Goal: Find specific page/section: Find specific page/section

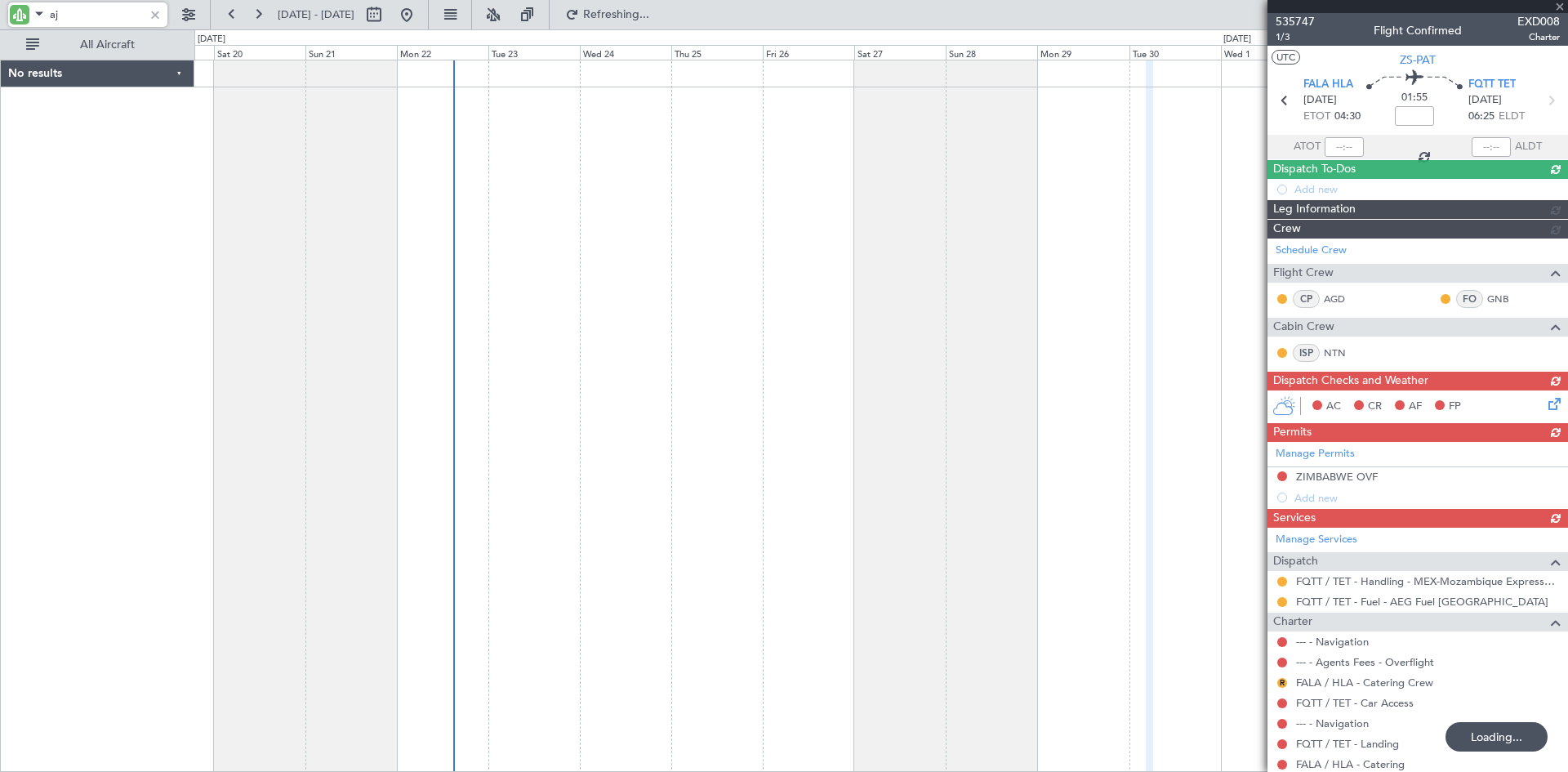
type input "a"
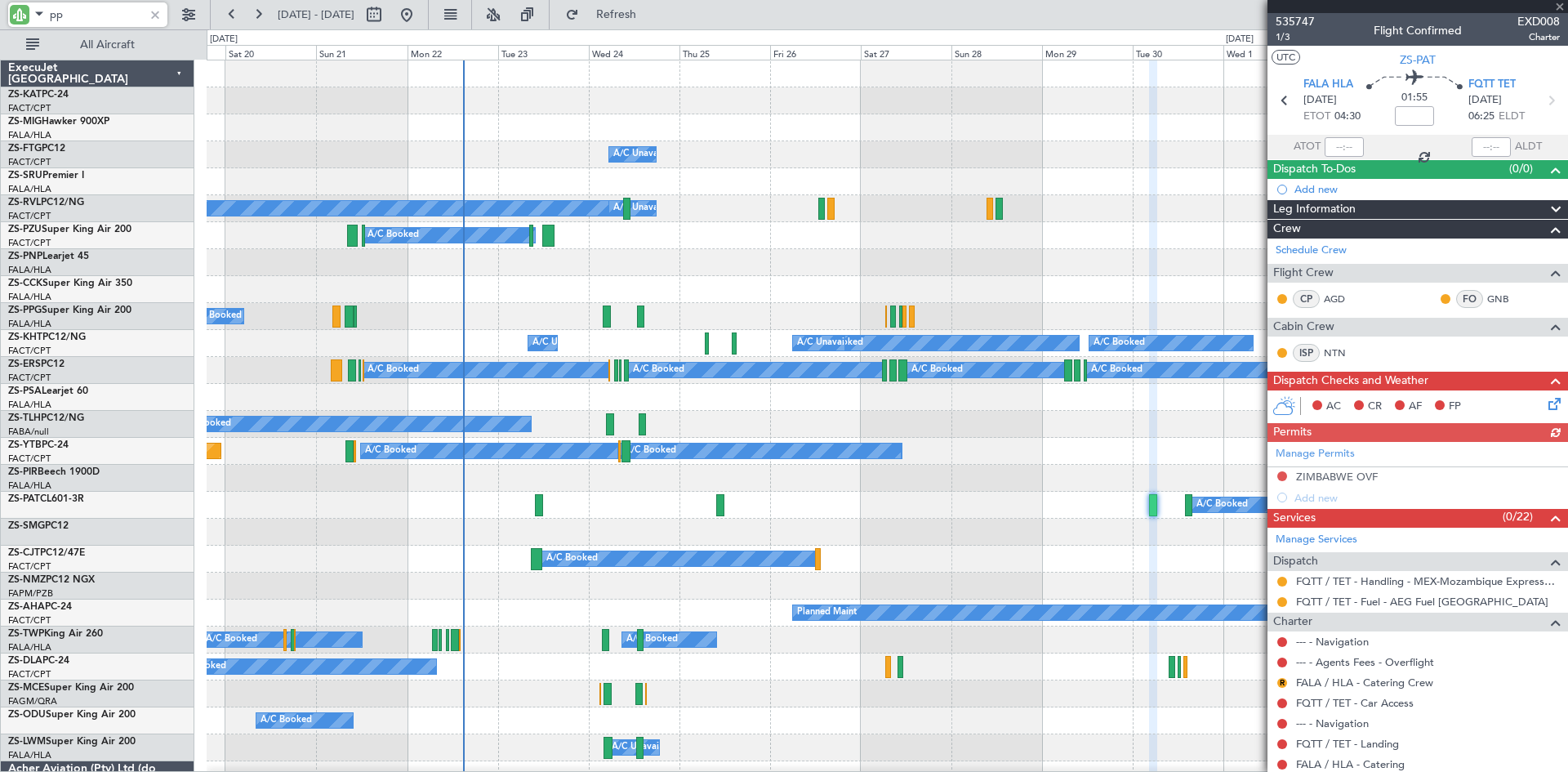
type input "ppg"
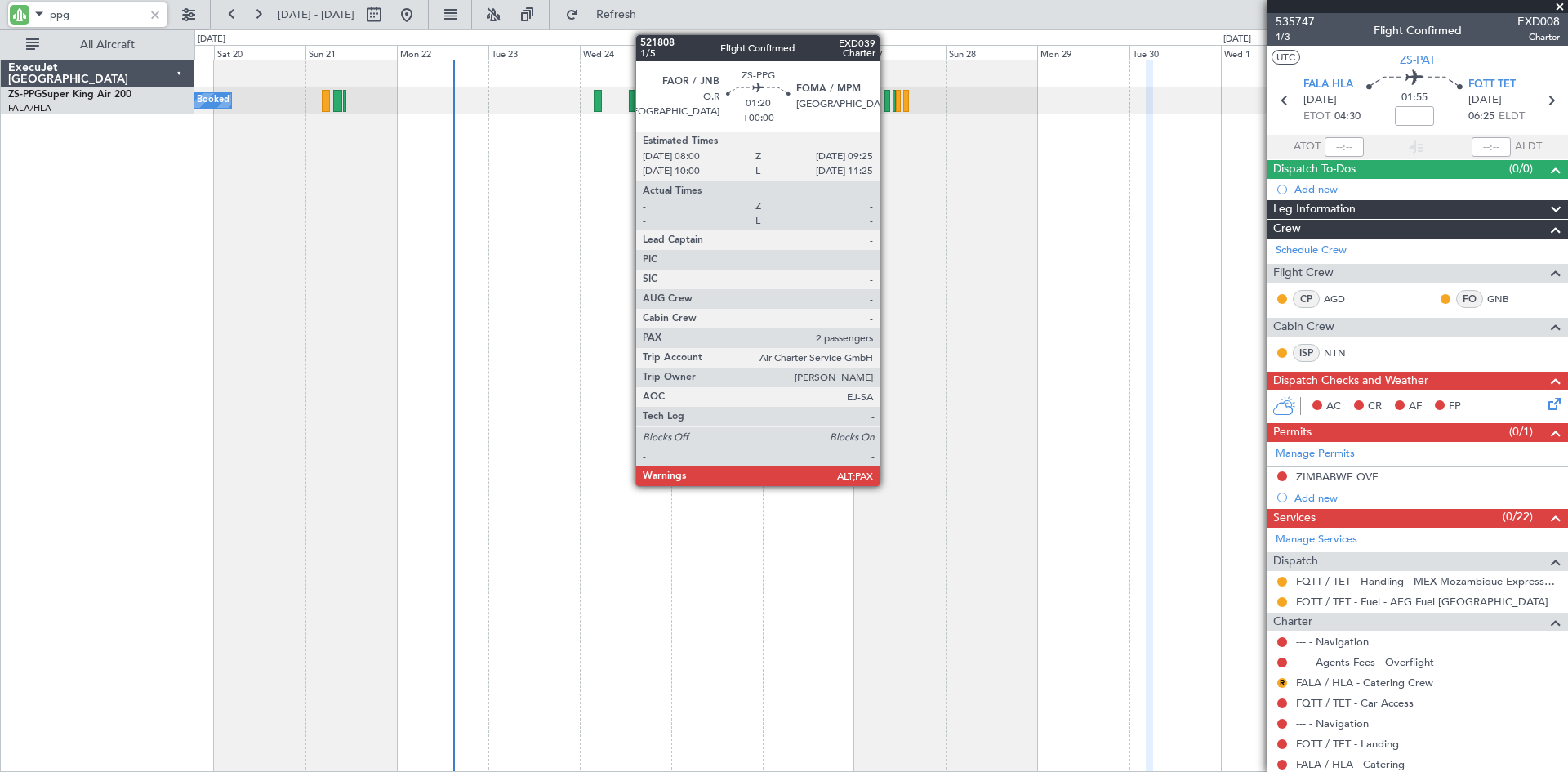
click at [887, 94] on div at bounding box center [887, 101] width 6 height 22
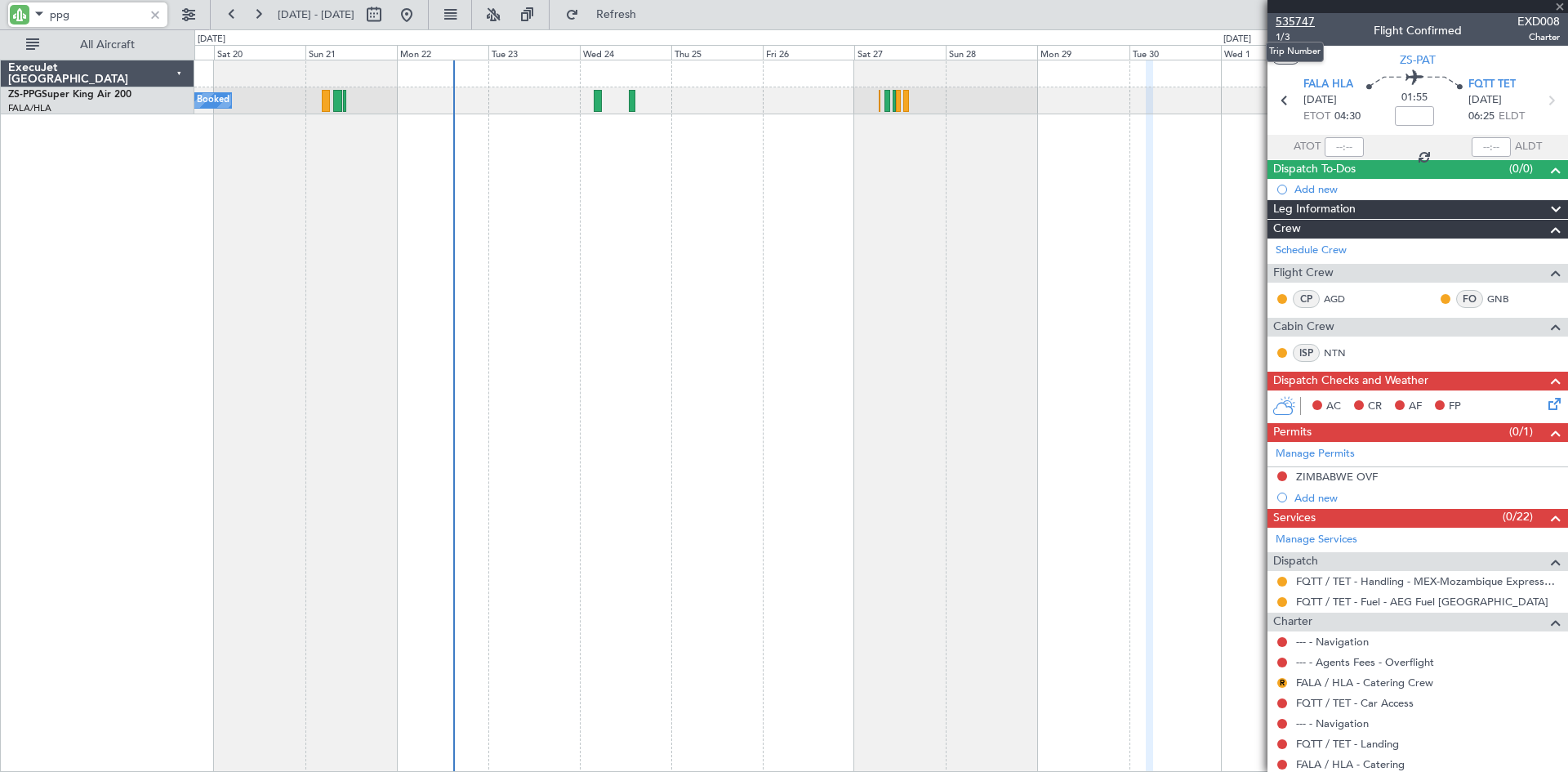
type input "3"
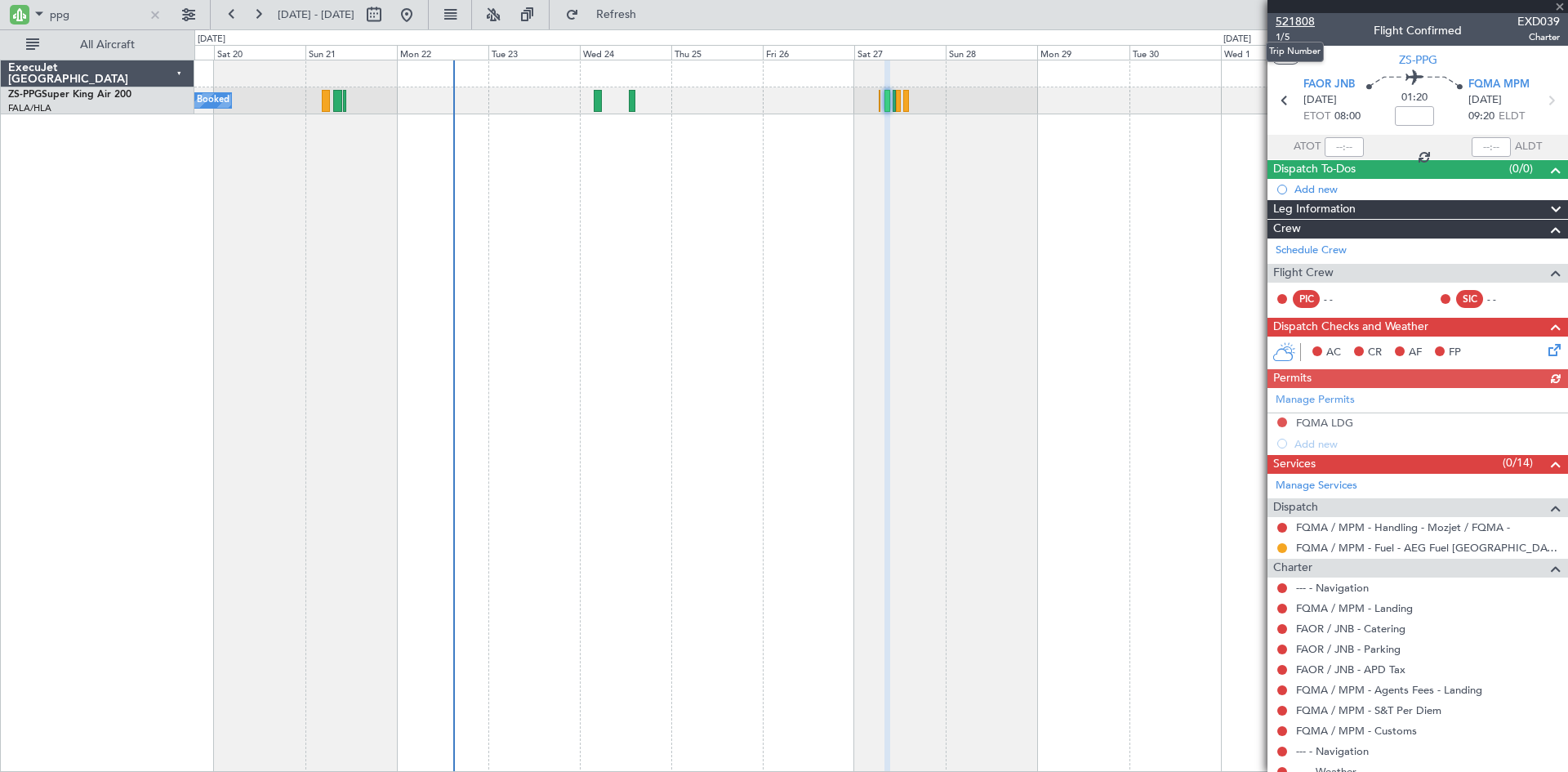
click at [1304, 18] on span "521808" at bounding box center [1295, 21] width 39 height 17
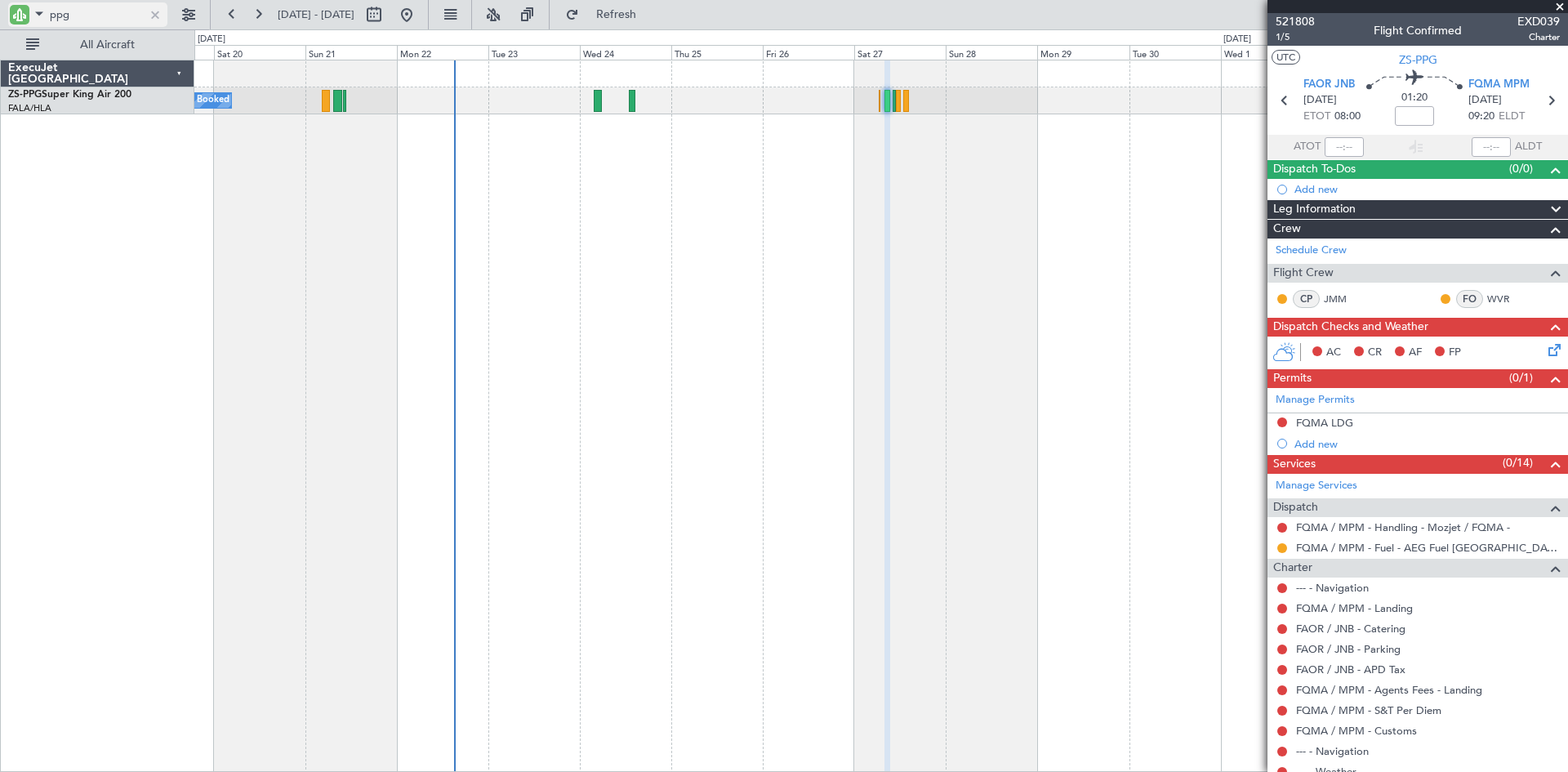
click at [103, 22] on input "ppg" at bounding box center [96, 15] width 94 height 25
type input "p"
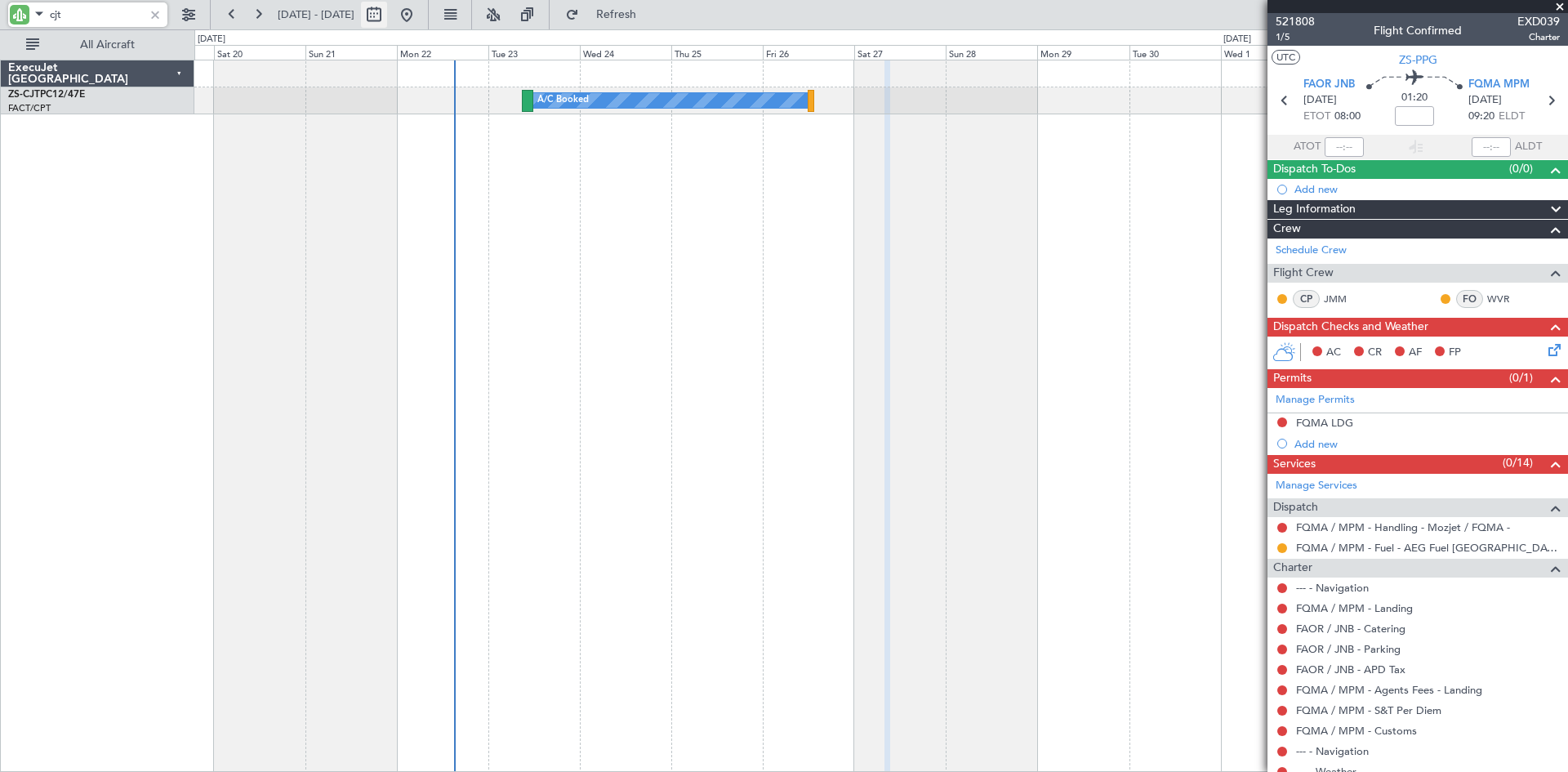
type input "cjt"
click at [387, 9] on button at bounding box center [374, 15] width 26 height 26
select select "9"
select select "2025"
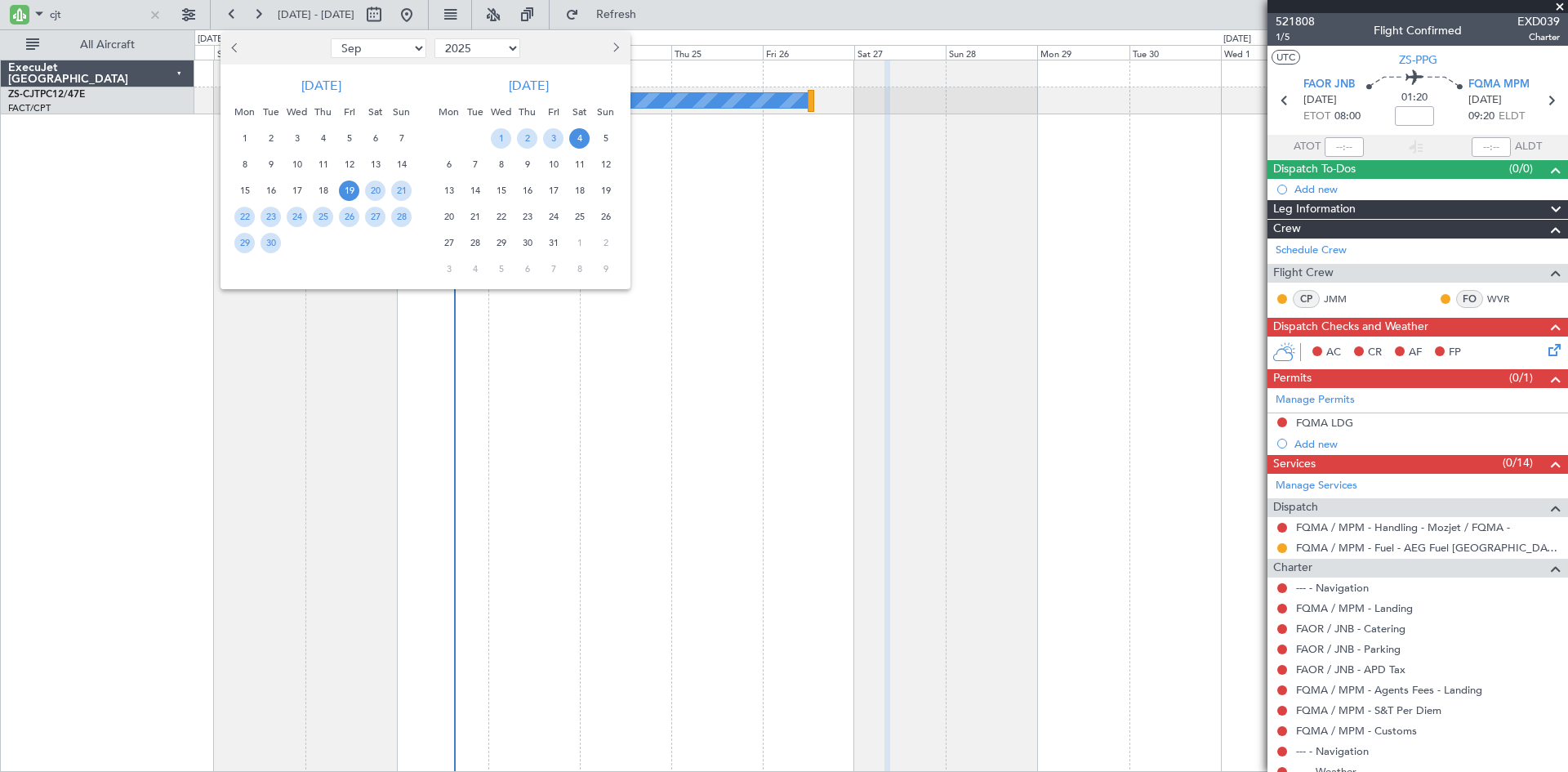
click at [618, 47] on span "Next month" at bounding box center [614, 47] width 9 height 9
click at [605, 215] on span "23" at bounding box center [605, 217] width 20 height 20
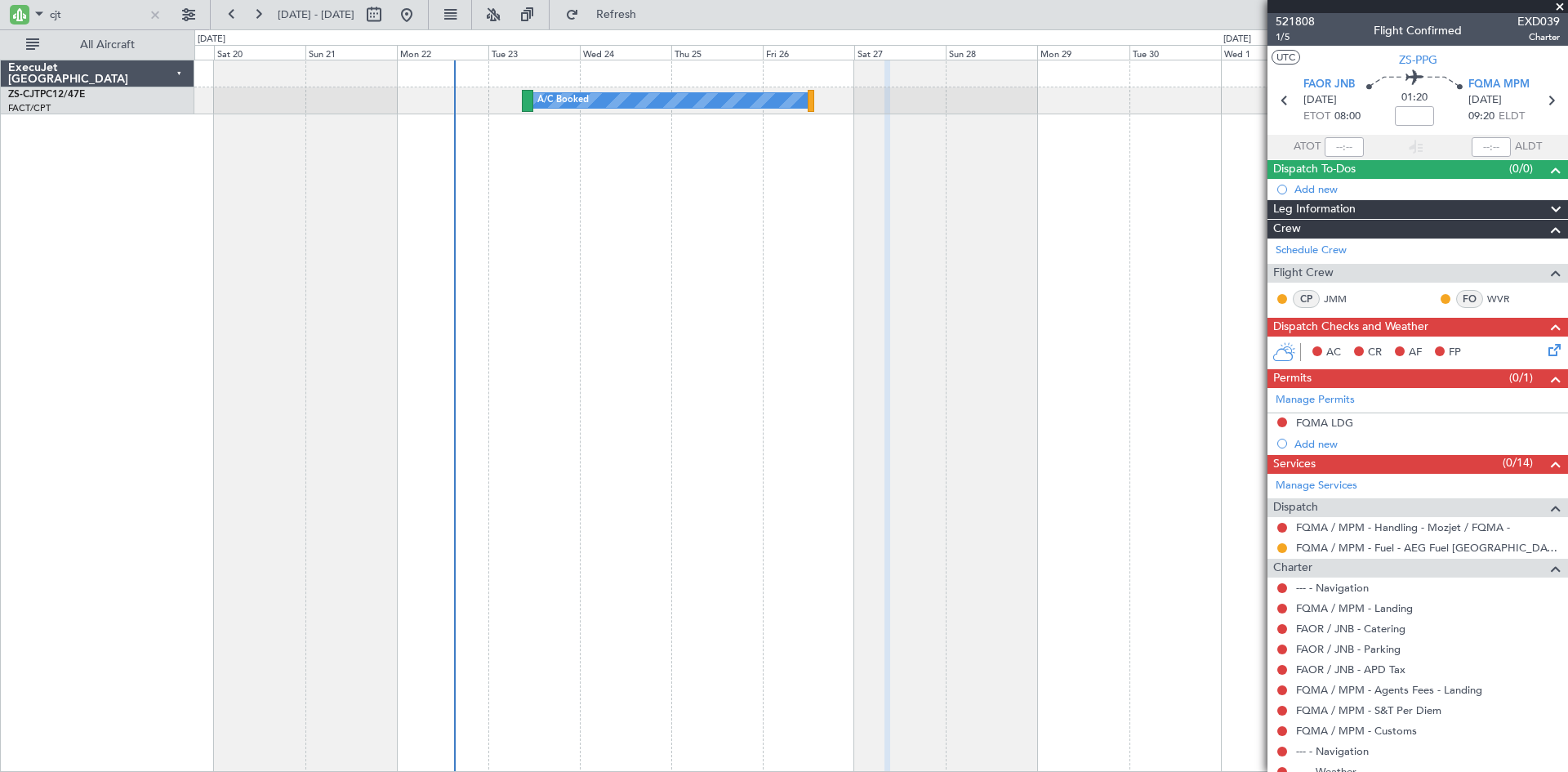
select select "11"
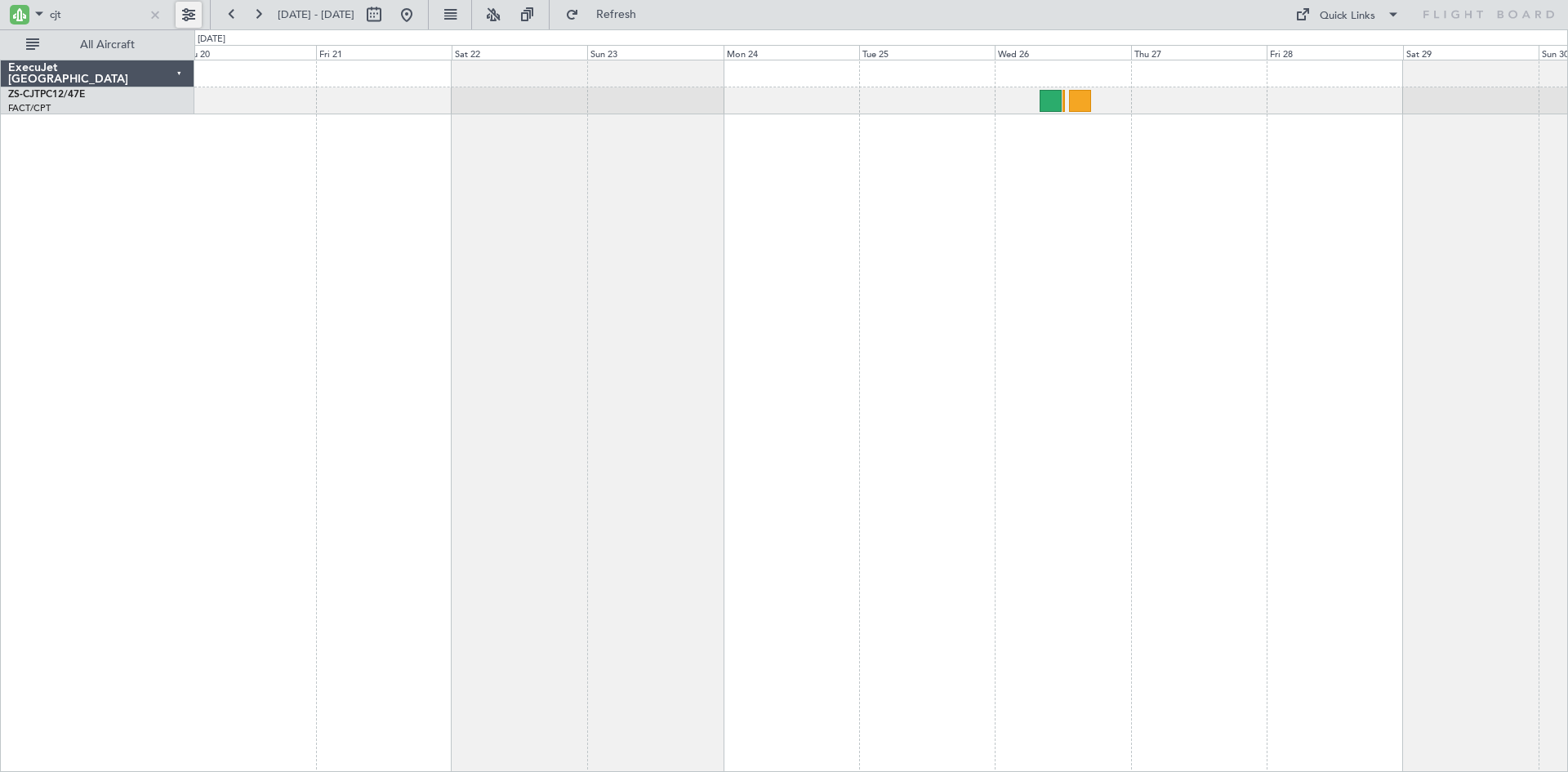
click at [191, 9] on button at bounding box center [189, 15] width 26 height 26
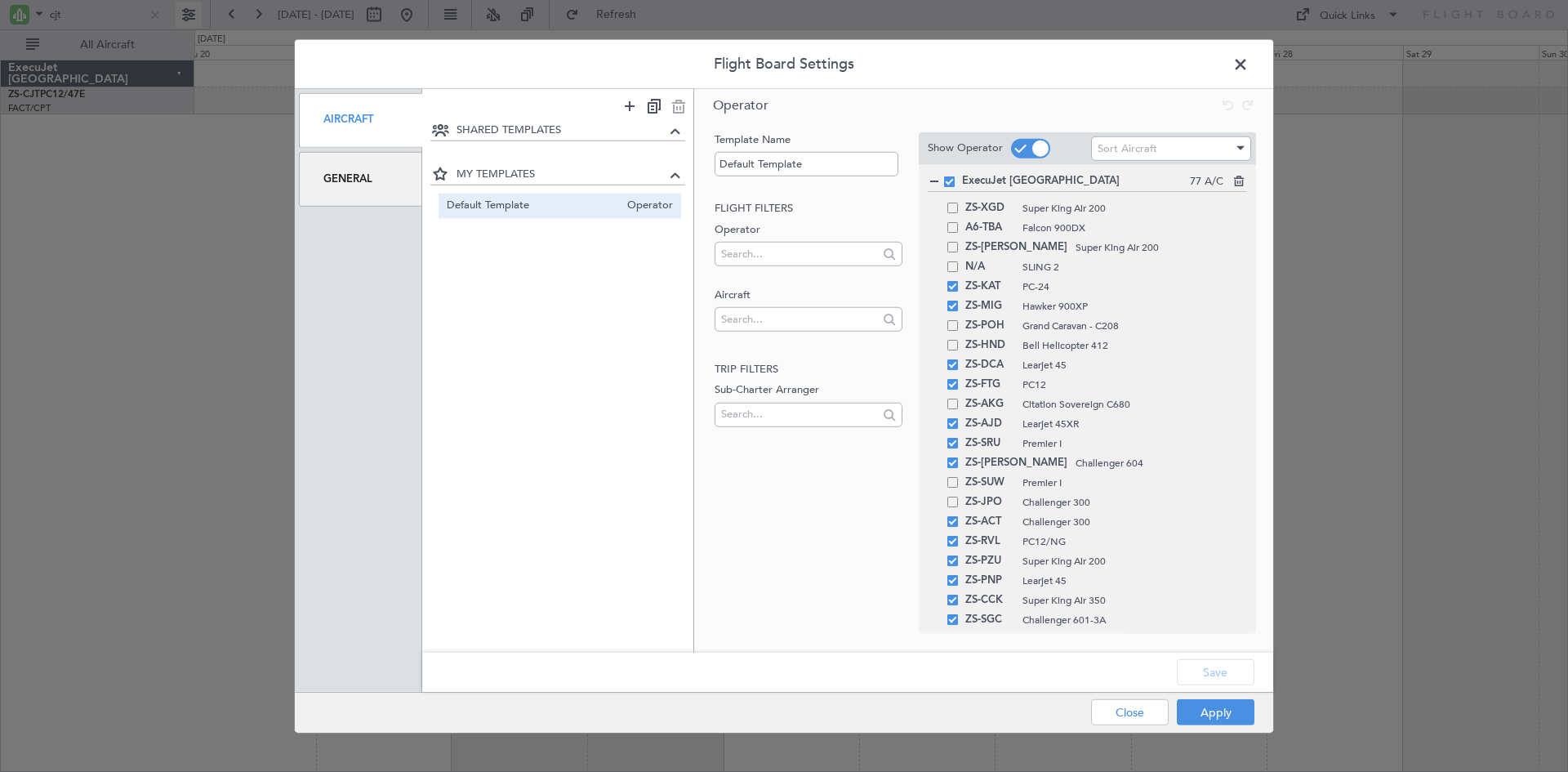
click at [96, 15] on div "Flight Board Settings Aircraft General SHARED TEMPLATES MY TEMPLATES Default Te…" at bounding box center [784, 386] width 1568 height 772
click at [1249, 67] on span at bounding box center [1249, 67] width 0 height 32
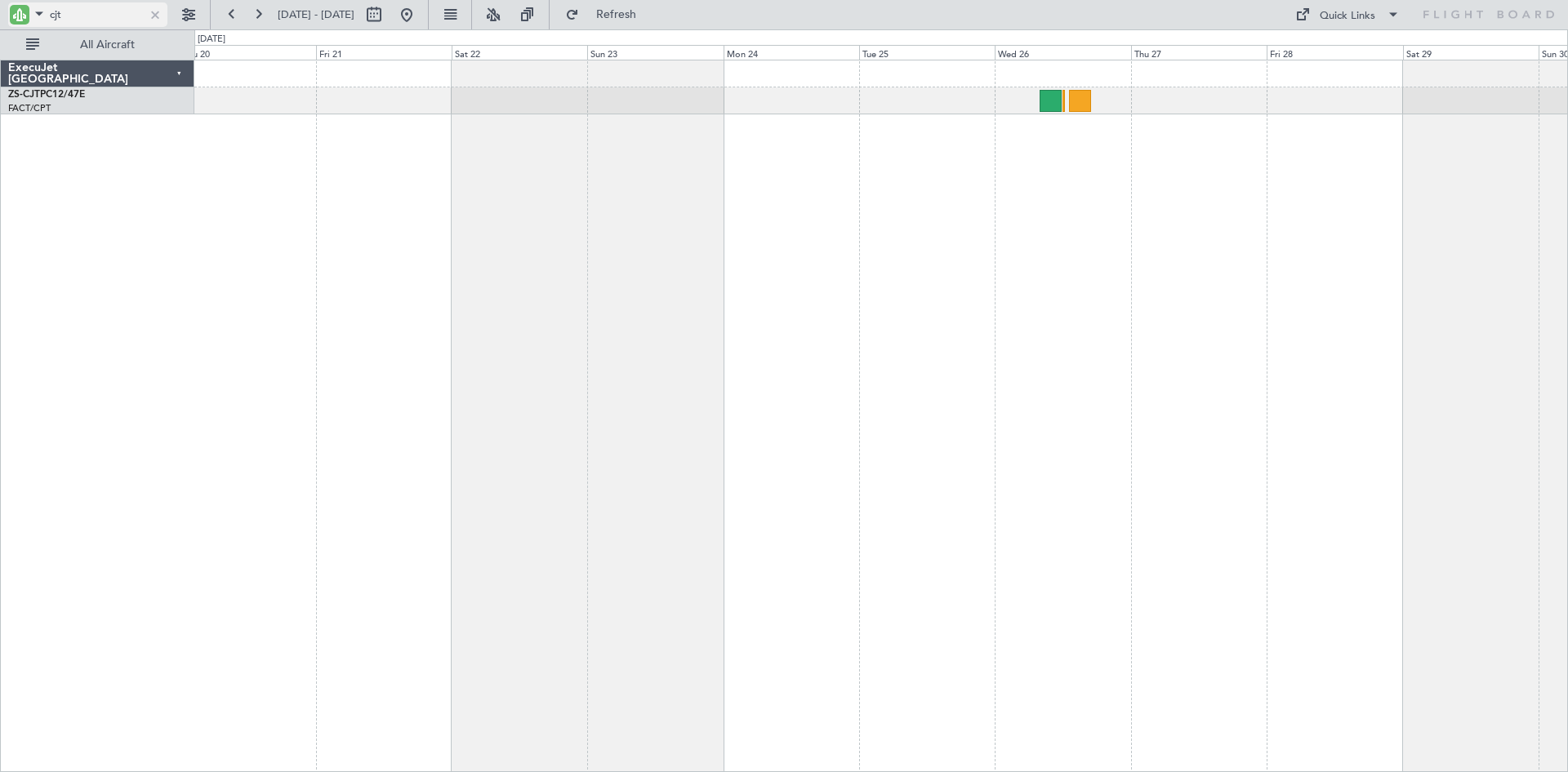
click at [102, 9] on input "cjt" at bounding box center [96, 15] width 94 height 25
type input "c"
click at [85, 8] on input "rvl" at bounding box center [96, 15] width 94 height 25
type input "r"
click at [192, 11] on button at bounding box center [189, 15] width 26 height 26
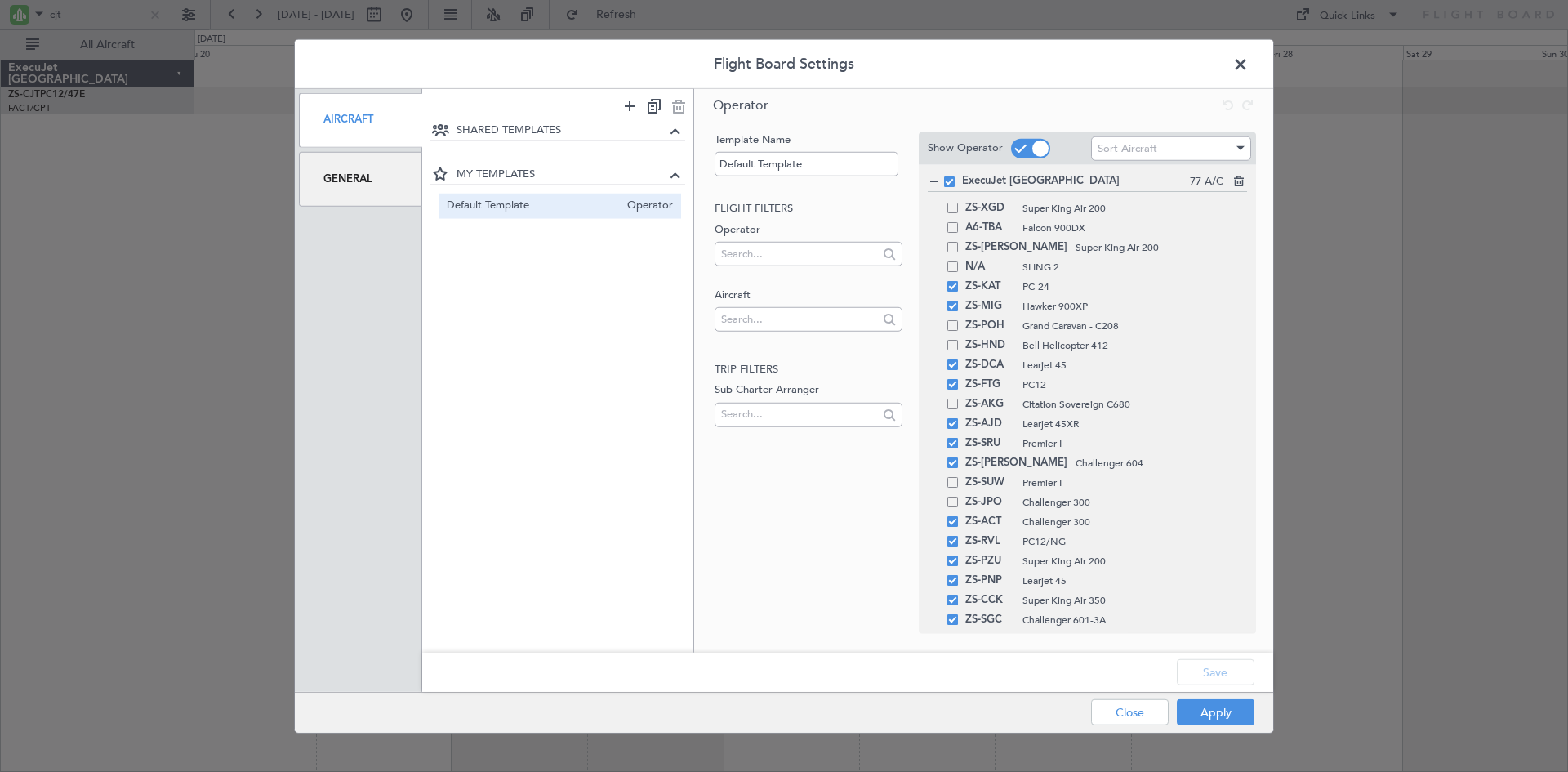
click at [343, 171] on div "General" at bounding box center [360, 179] width 123 height 55
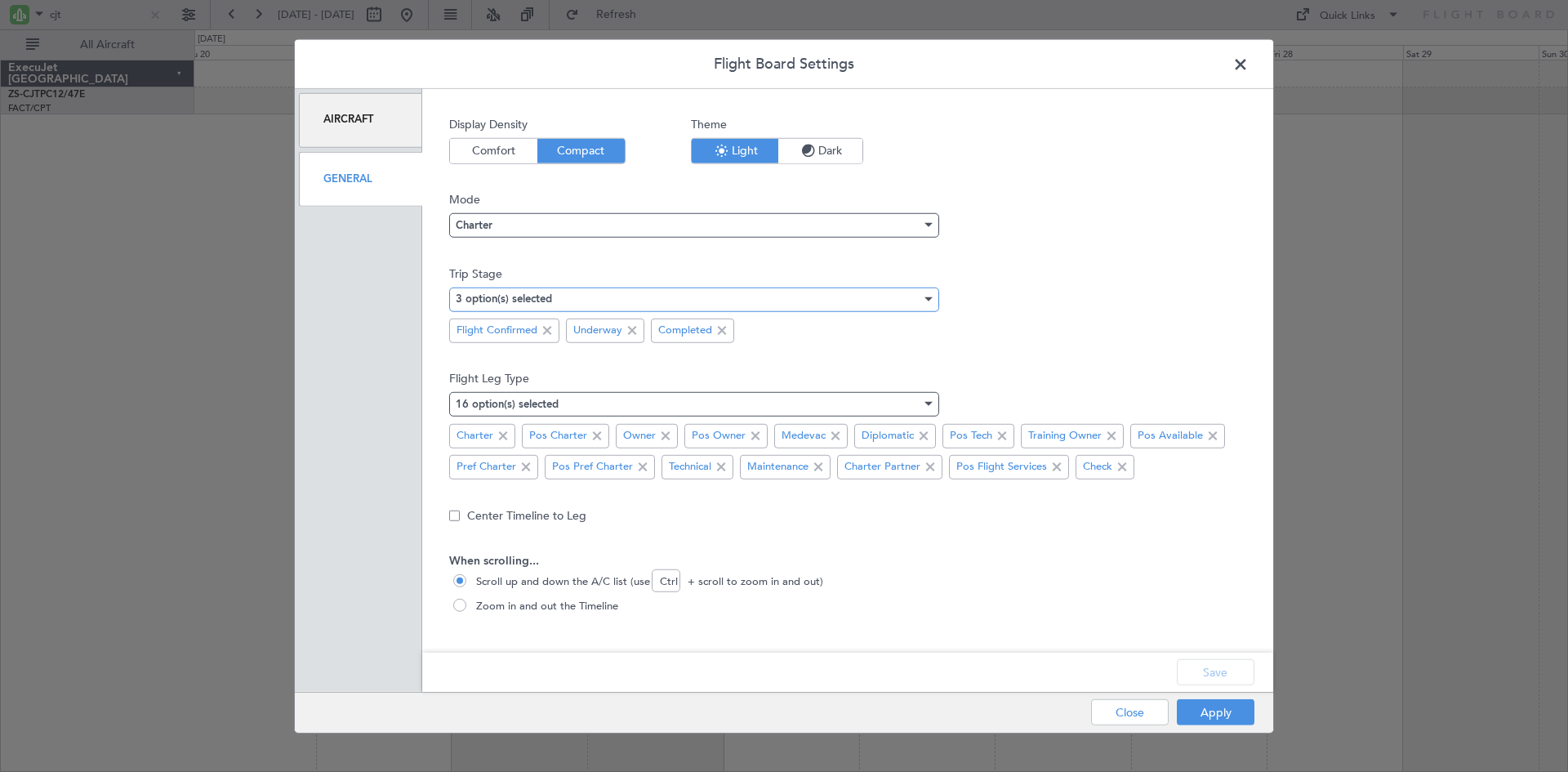
click at [928, 295] on div at bounding box center [926, 298] width 11 height 13
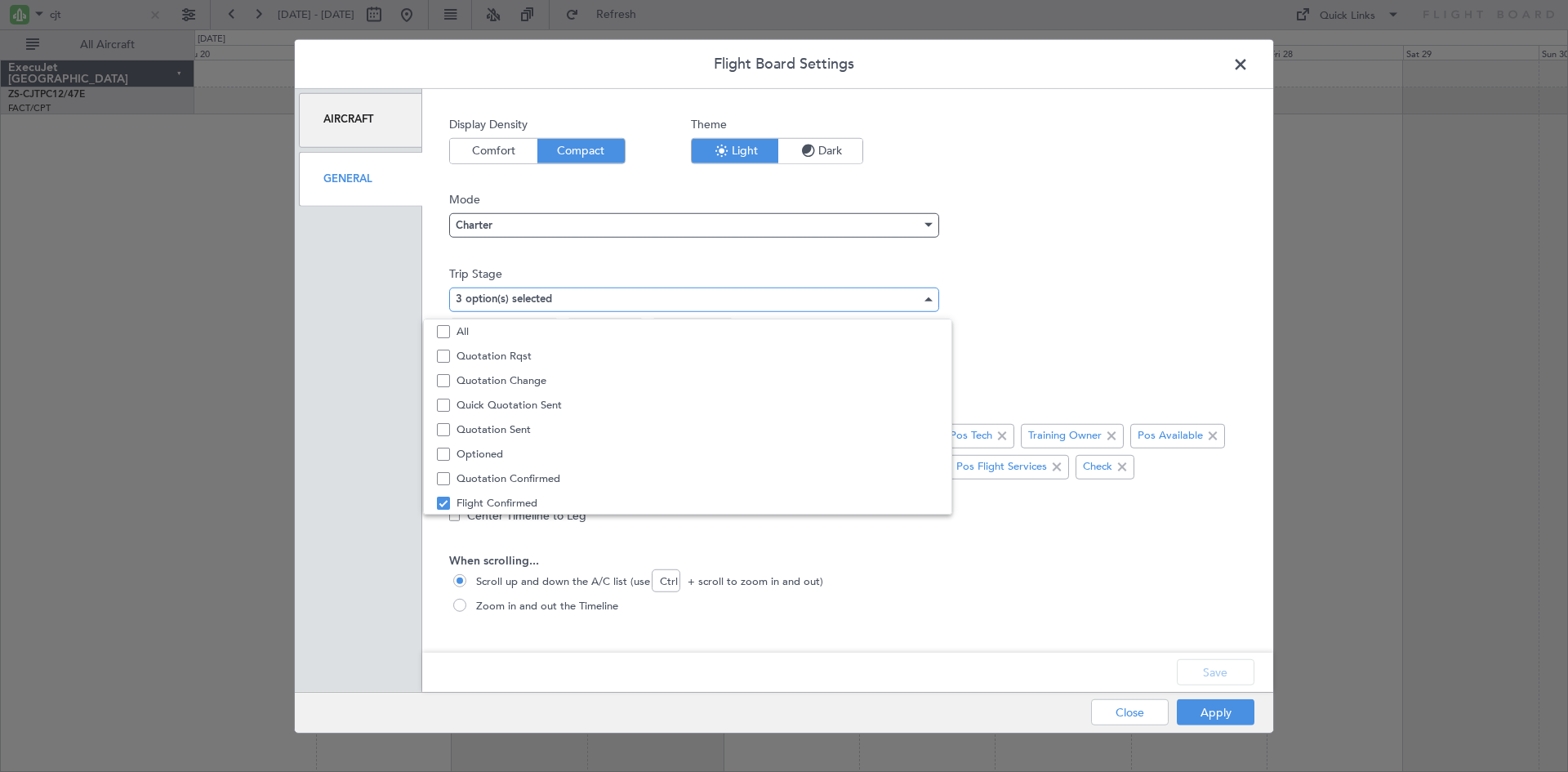
scroll to position [50, 0]
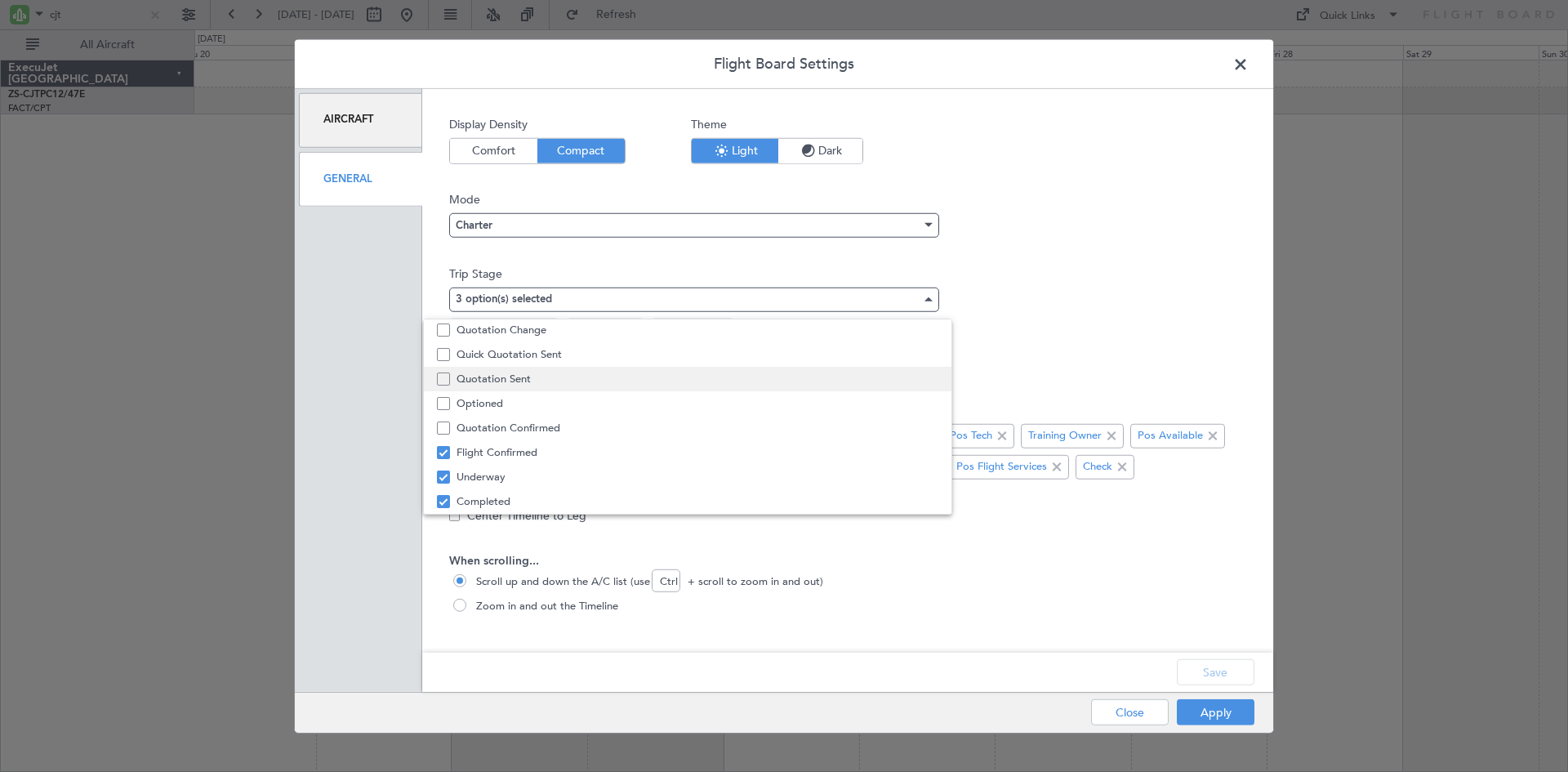
click at [517, 382] on span "Quotation Sent" at bounding box center [697, 379] width 481 height 25
click at [1189, 664] on div at bounding box center [784, 386] width 1568 height 772
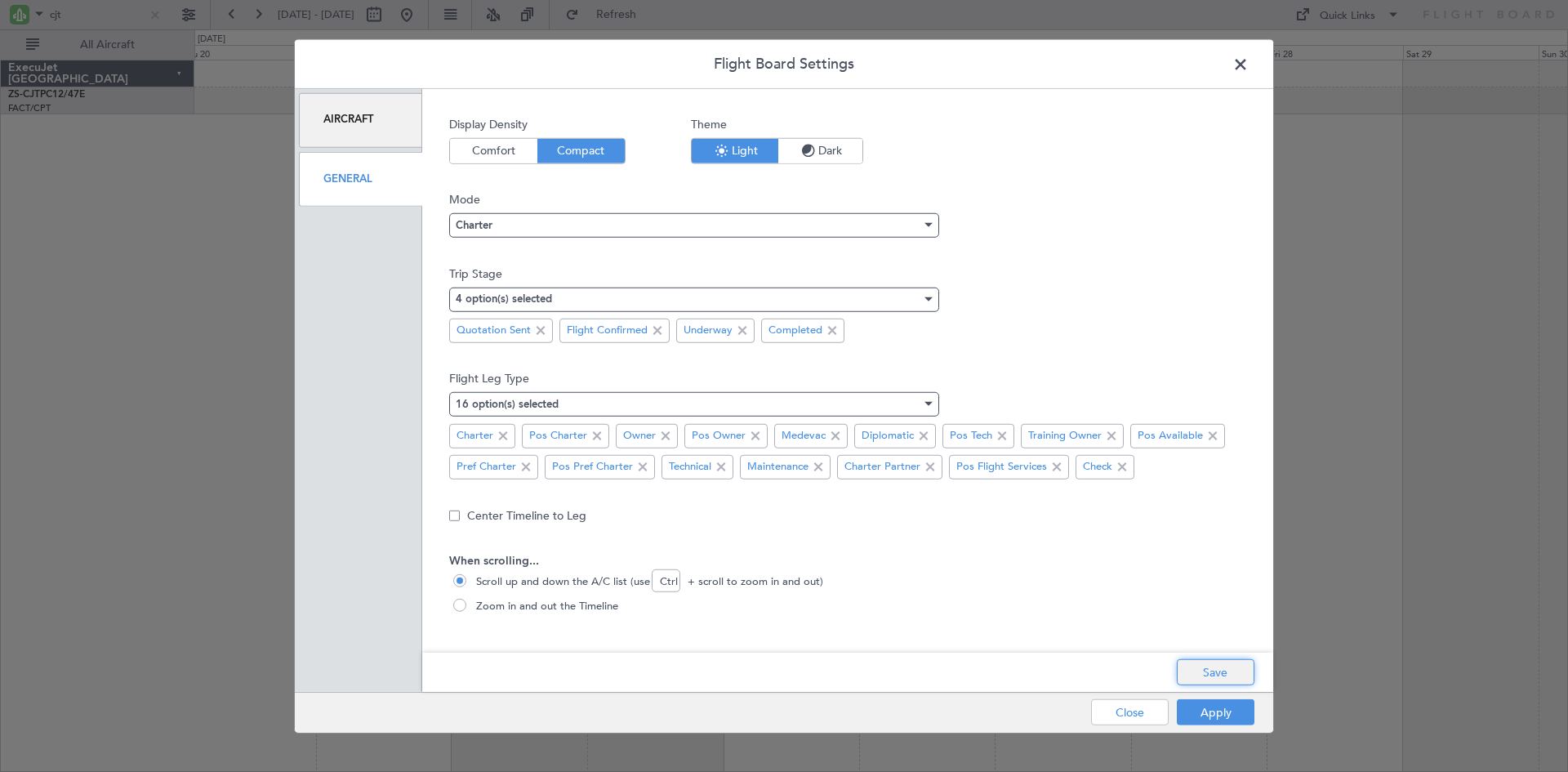
click at [1196, 667] on button "Save" at bounding box center [1215, 672] width 78 height 26
click at [1198, 711] on button "Apply" at bounding box center [1215, 712] width 78 height 26
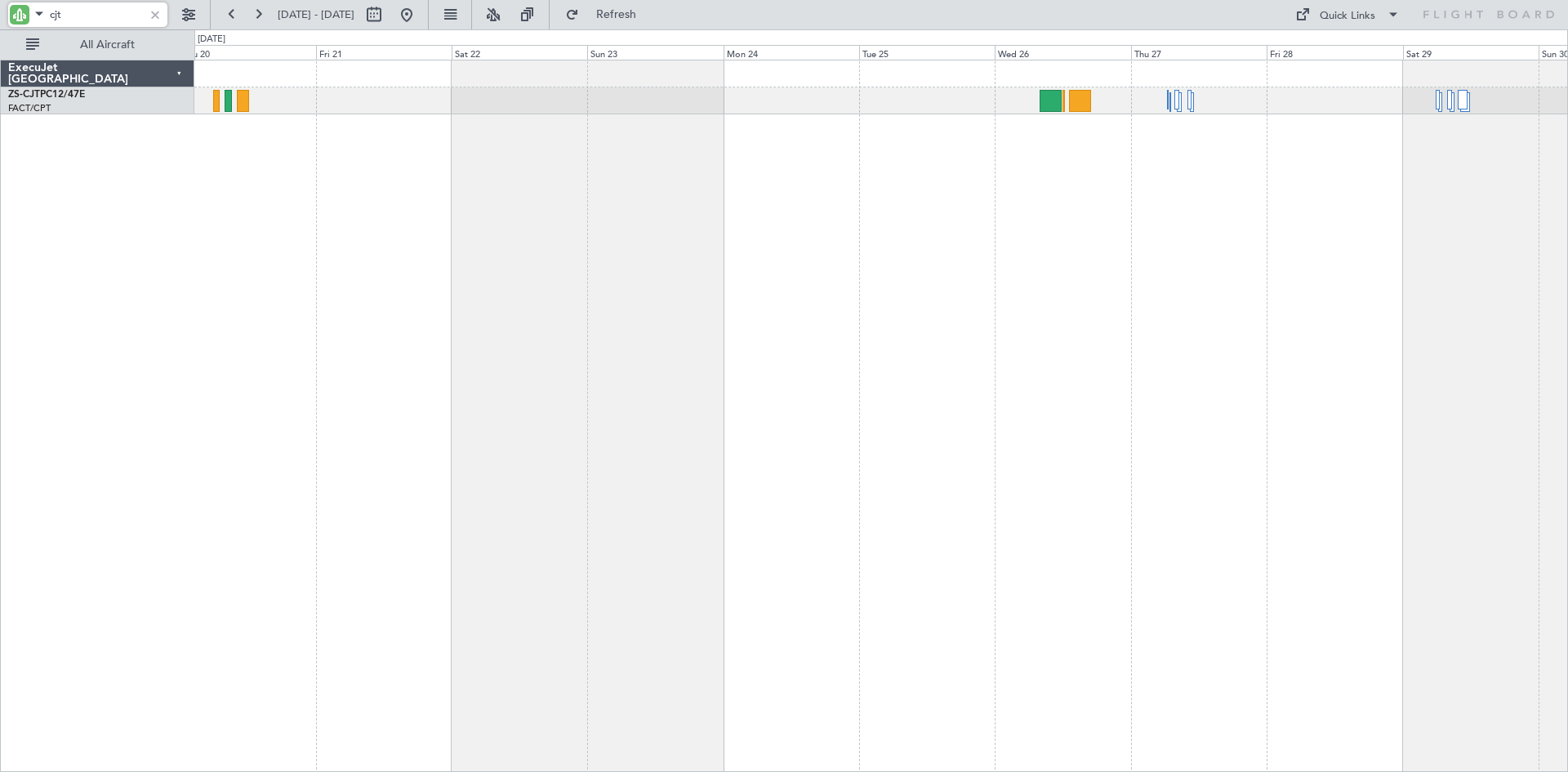
click at [95, 10] on input "cjt" at bounding box center [96, 15] width 94 height 25
type input "c"
click at [632, 103] on div at bounding box center [881, 101] width 1373 height 27
type input "rvl"
